Goal: Browse casually: Explore the website without a specific task or goal

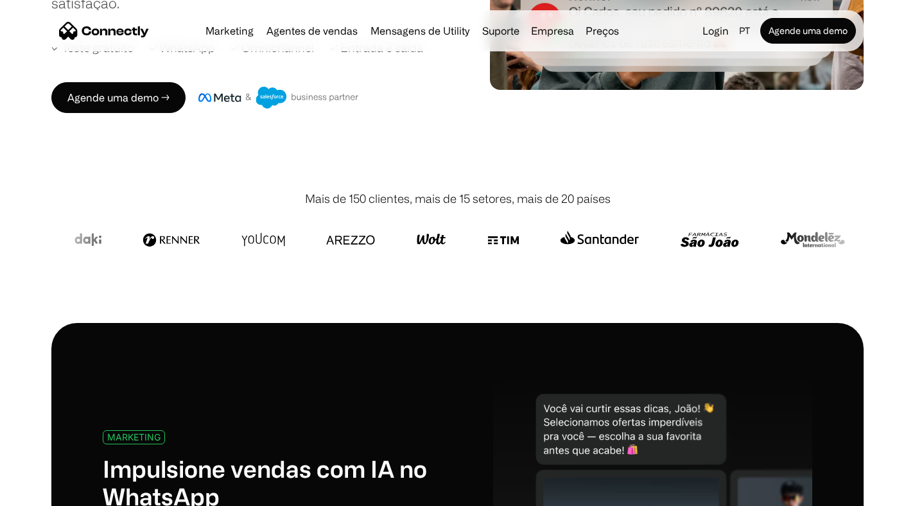
scroll to position [299, 0]
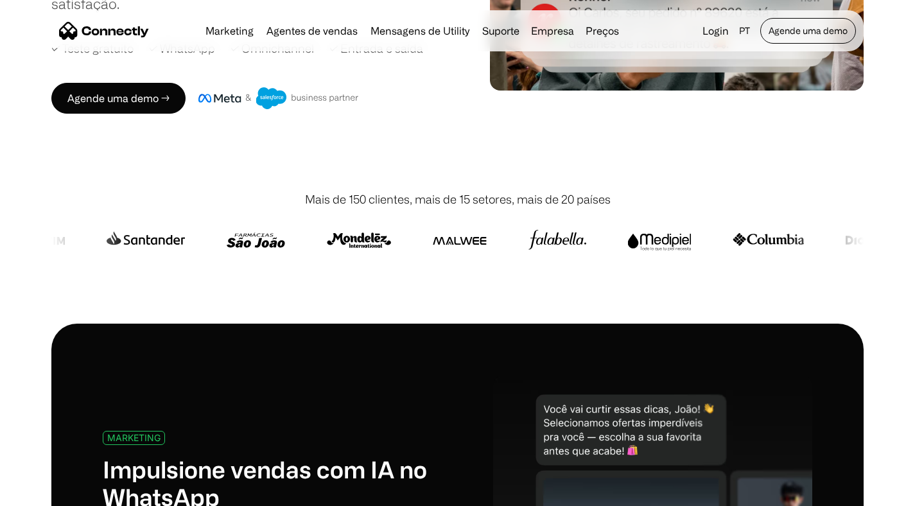
click at [792, 28] on link "Agende uma demo" at bounding box center [808, 31] width 96 height 26
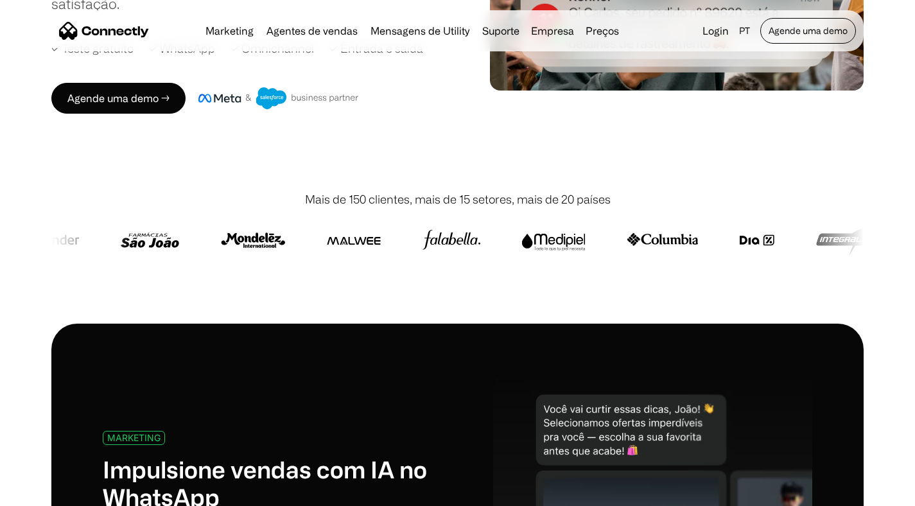
click at [792, 28] on link "Agende uma demo" at bounding box center [808, 31] width 96 height 26
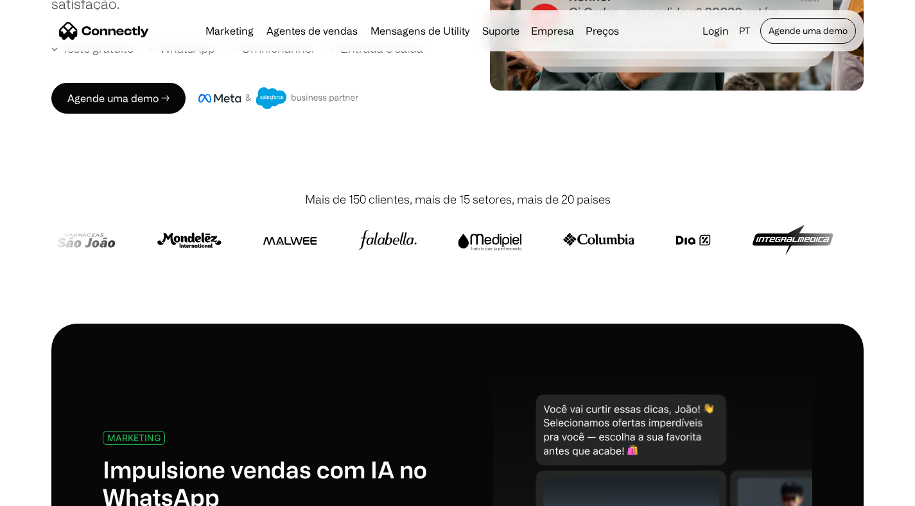
click at [817, 30] on link "Agende uma demo" at bounding box center [808, 31] width 96 height 26
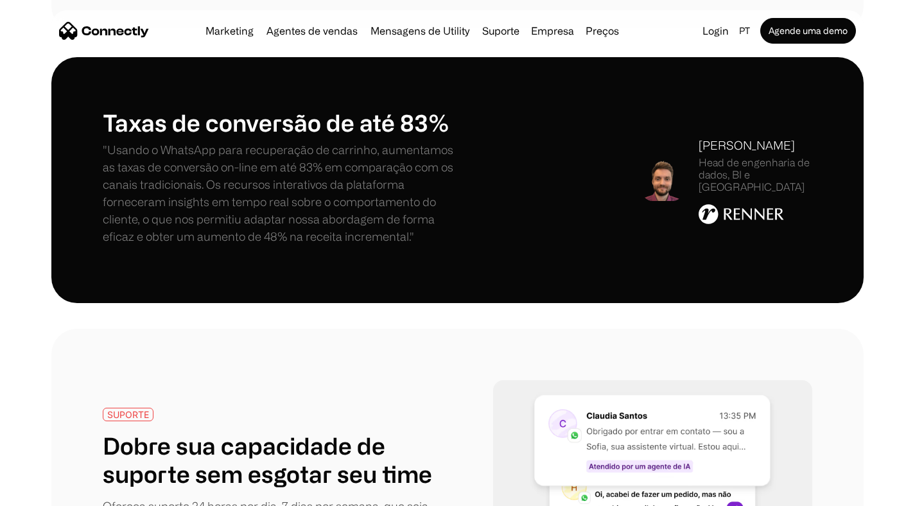
scroll to position [2580, 0]
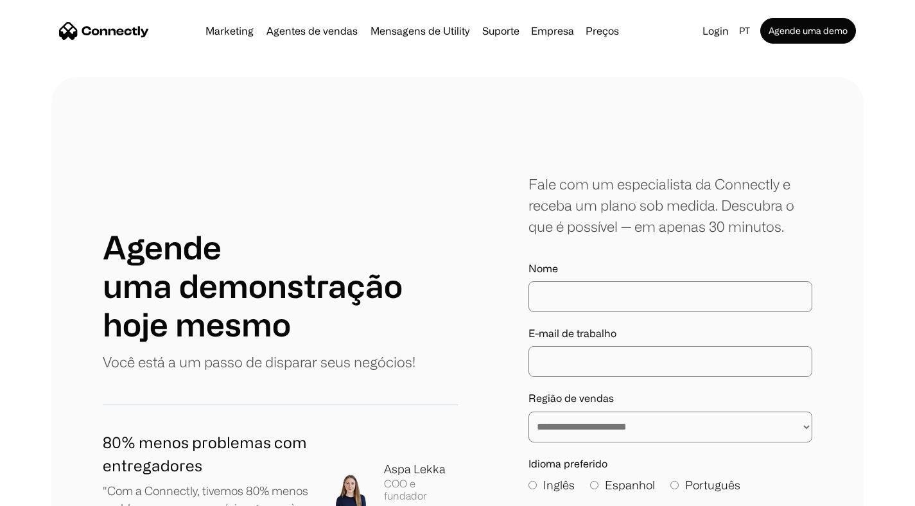
click at [119, 36] on img "home" at bounding box center [104, 31] width 90 height 18
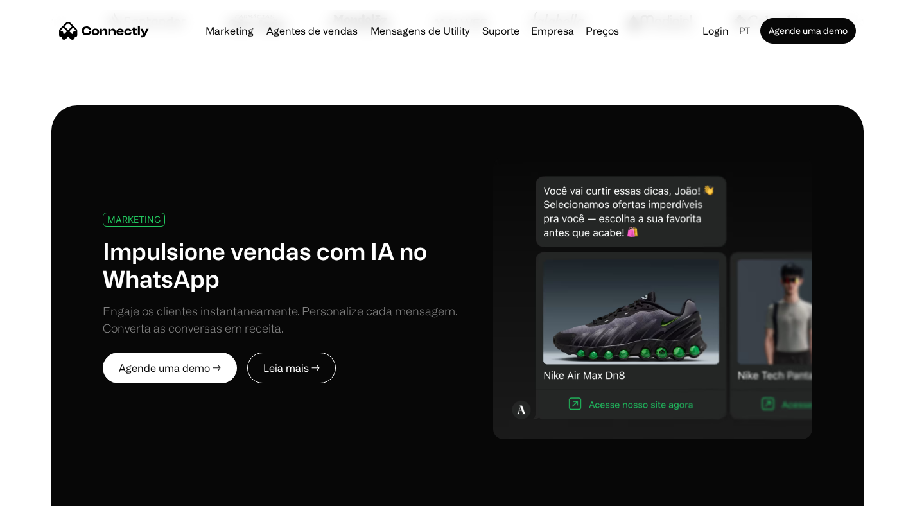
scroll to position [516, 0]
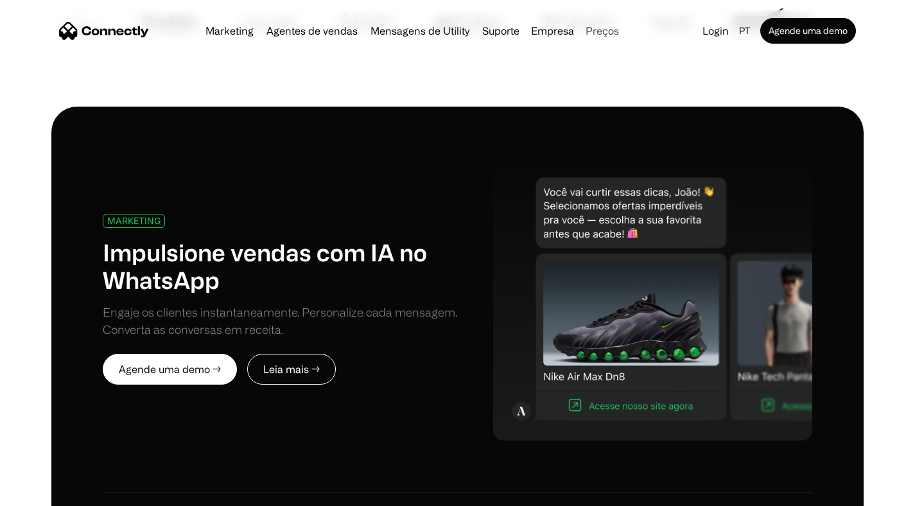
click at [595, 30] on link "Preços" at bounding box center [602, 31] width 44 height 10
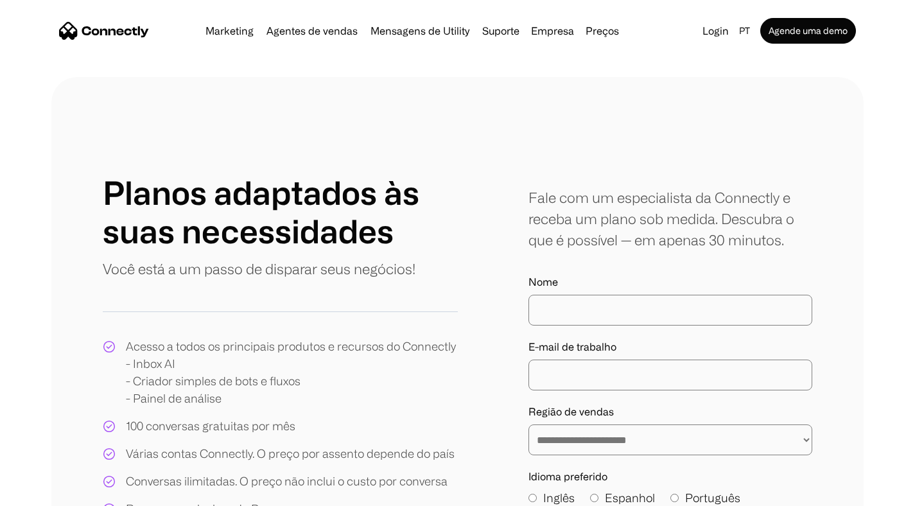
click at [91, 26] on img "home" at bounding box center [104, 31] width 90 height 18
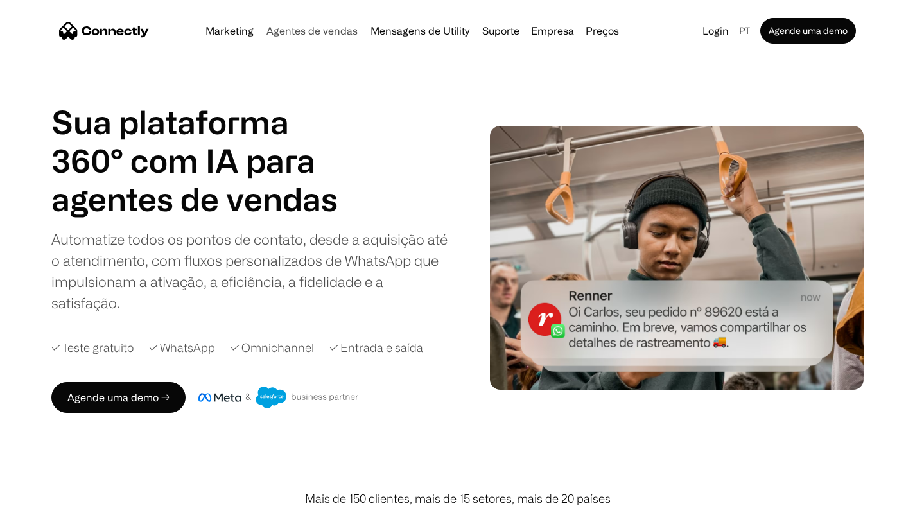
click at [333, 32] on link "Agentes de vendas" at bounding box center [311, 31] width 101 height 10
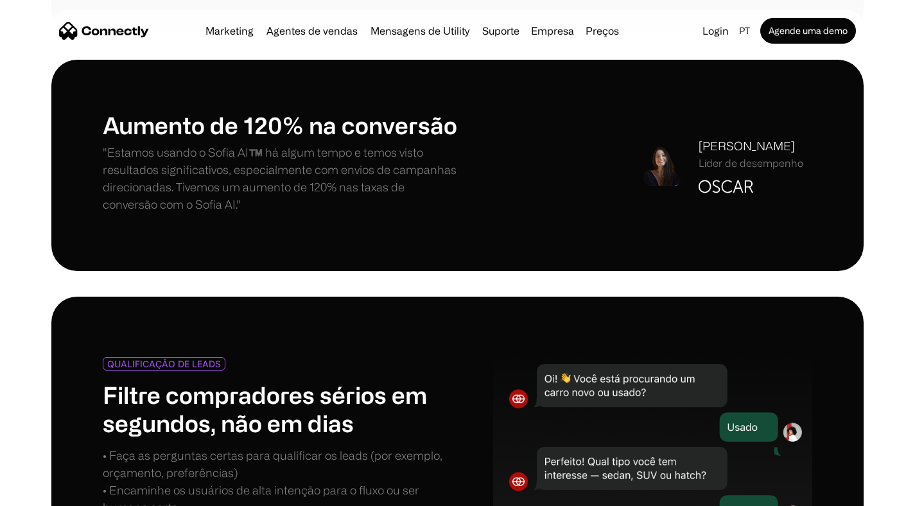
scroll to position [975, 0]
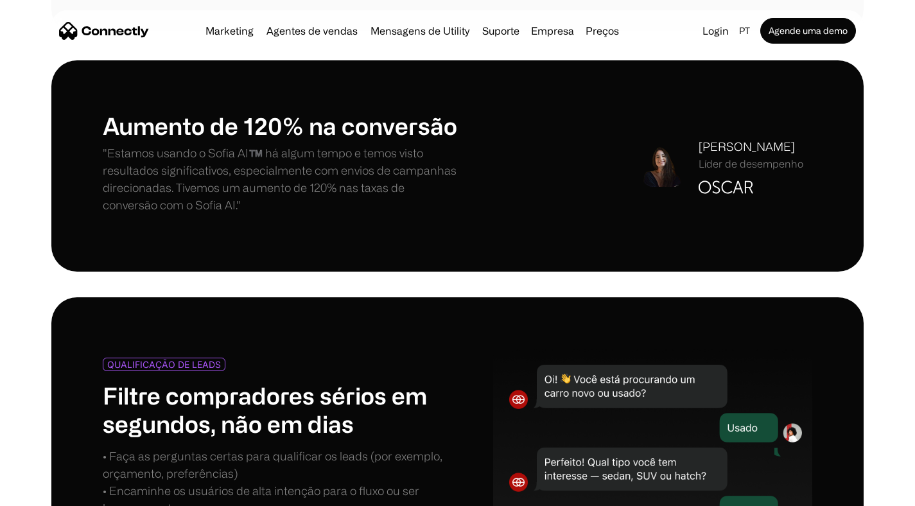
click at [708, 178] on div "Laís Calabreze Líder de desempenho" at bounding box center [751, 166] width 105 height 56
click at [738, 210] on div "Aumento de 120% na conversão "Estamos usando o Sofia AI™️ há algum tempo e temo…" at bounding box center [457, 166] width 709 height 109
click at [740, 155] on div "Laís Calabreze Líder de desempenho" at bounding box center [751, 154] width 105 height 32
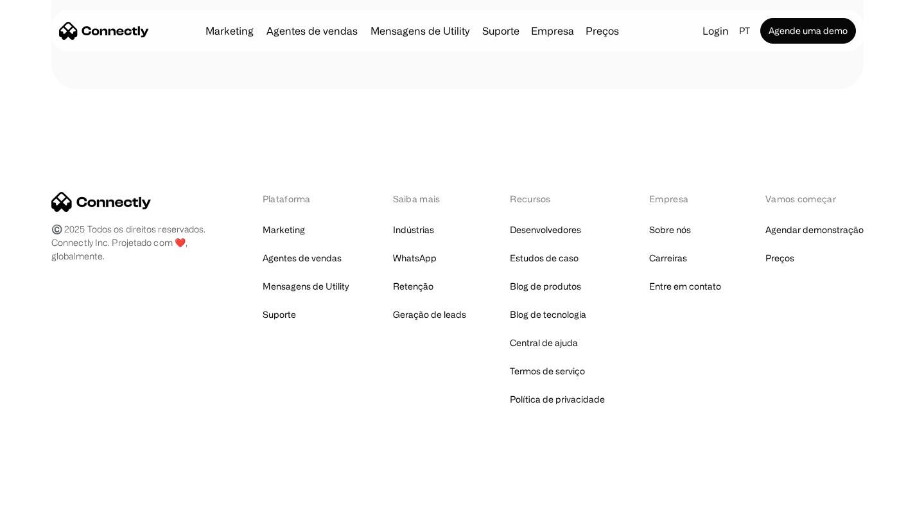
scroll to position [3769, 0]
click at [286, 230] on link "Marketing" at bounding box center [284, 229] width 42 height 18
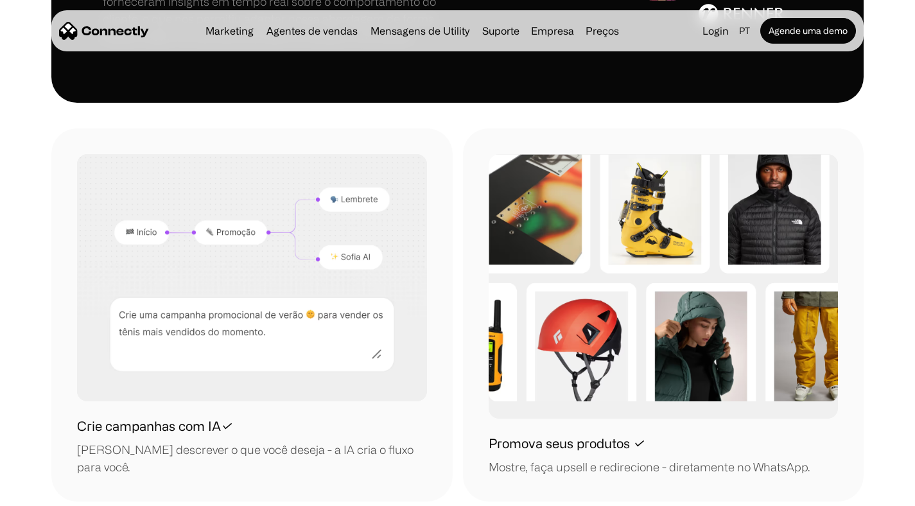
scroll to position [1571, 0]
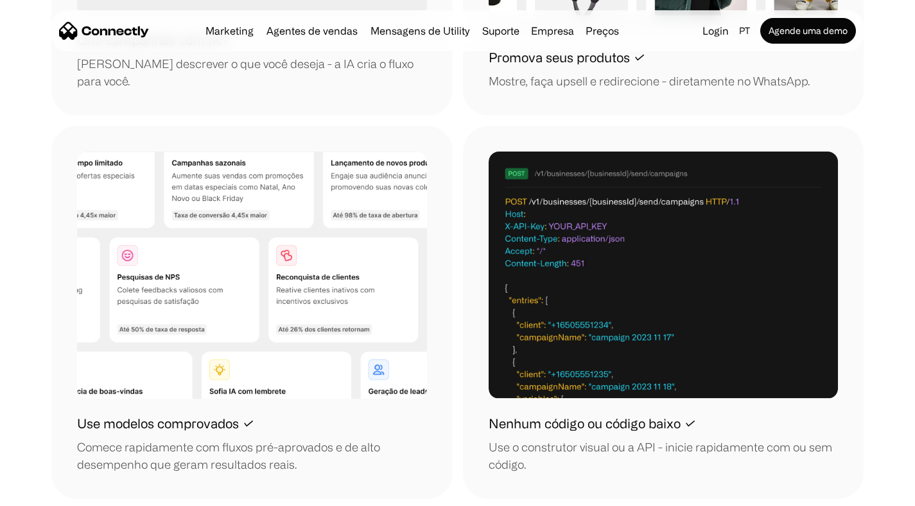
drag, startPoint x: 708, startPoint y: 350, endPoint x: 580, endPoint y: 226, distance: 177.5
click at [586, 218] on img at bounding box center [664, 275] width 350 height 247
